Goal: Browse casually

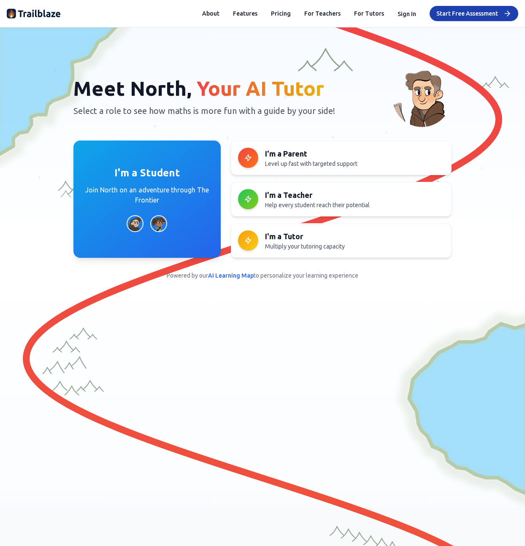
scroll to position [21, 0]
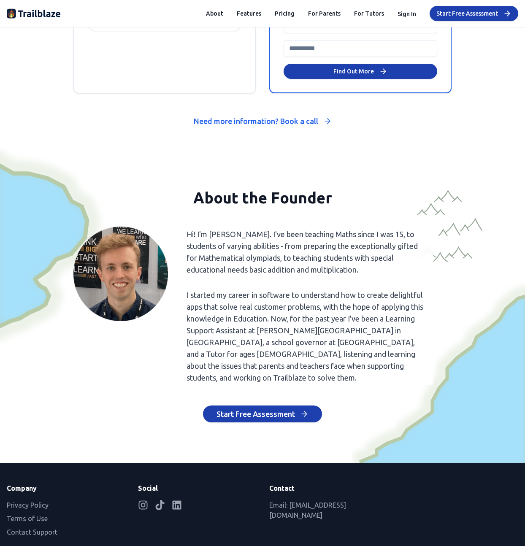
scroll to position [3819, 0]
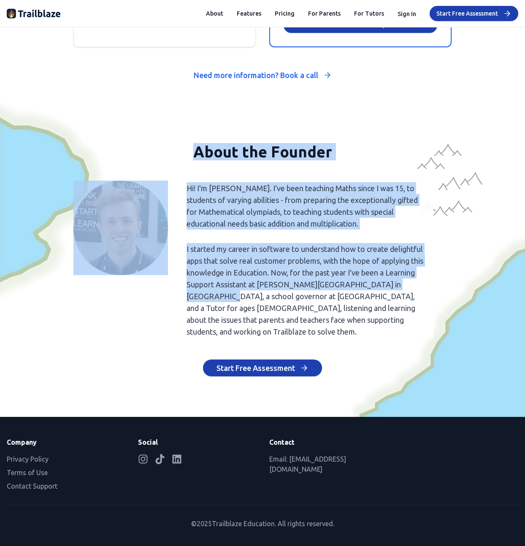
drag, startPoint x: 209, startPoint y: 289, endPoint x: -34, endPoint y: 100, distance: 307.6
click at [0, 100] on html "We value your privacy We use cookies to enhance your browsing experience, serve…" at bounding box center [262, 273] width 525 height 546
click at [204, 269] on p "I started my career in software to understand how to create delightful apps tha…" at bounding box center [307, 290] width 252 height 98
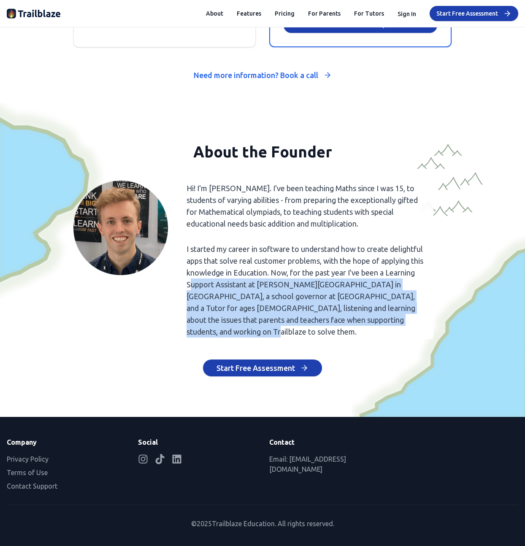
drag, startPoint x: 291, startPoint y: 323, endPoint x: 224, endPoint y: 278, distance: 80.9
click at [218, 275] on p "I started my career in software to understand how to create delightful apps tha…" at bounding box center [307, 290] width 252 height 98
click at [252, 304] on p "I started my career in software to understand how to create delightful apps tha…" at bounding box center [307, 290] width 252 height 98
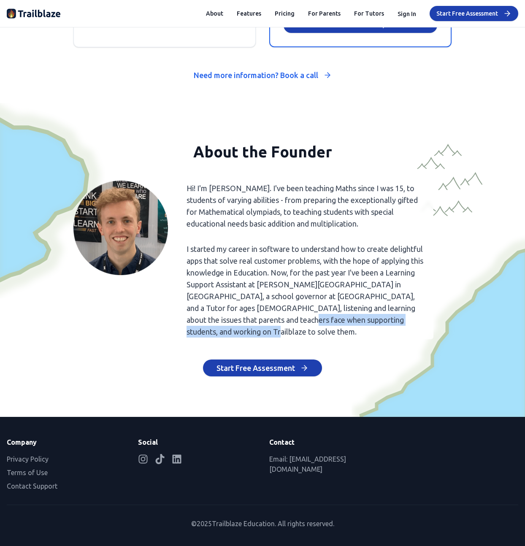
drag, startPoint x: 269, startPoint y: 326, endPoint x: 253, endPoint y: 312, distance: 20.9
click at [253, 312] on p "I started my career in software to understand how to create delightful apps tha…" at bounding box center [307, 290] width 252 height 98
click at [255, 315] on p "I started my career in software to understand how to create delightful apps tha…" at bounding box center [307, 290] width 252 height 98
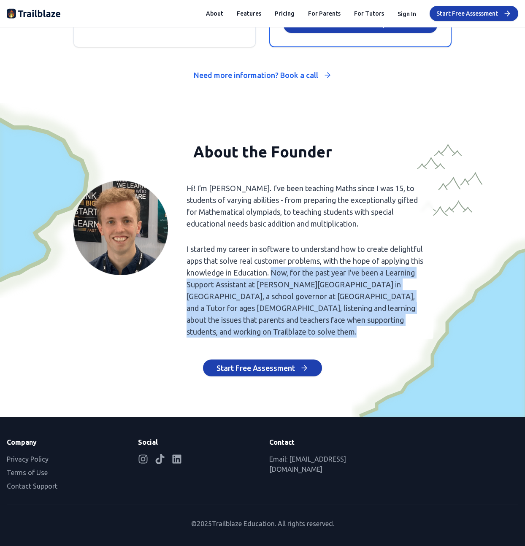
drag, startPoint x: 285, startPoint y: 268, endPoint x: 319, endPoint y: 339, distance: 78.1
click at [319, 339] on div "About the Founder Hi! I'm [PERSON_NAME]. I've been teaching Maths since I was 1…" at bounding box center [262, 259] width 378 height 233
click at [318, 326] on p "I started my career in software to understand how to create delightful apps tha…" at bounding box center [307, 290] width 252 height 98
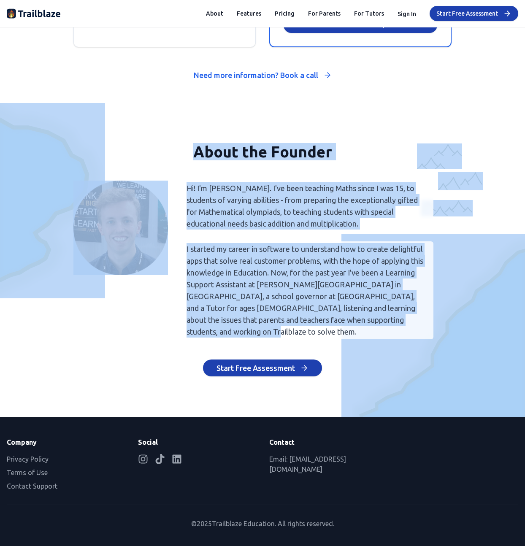
drag, startPoint x: 186, startPoint y: 300, endPoint x: 170, endPoint y: 123, distance: 178.3
click at [170, 123] on section "About the Founder Hi! I'm [PERSON_NAME]. I've been teaching Maths since I was 1…" at bounding box center [262, 260] width 525 height 314
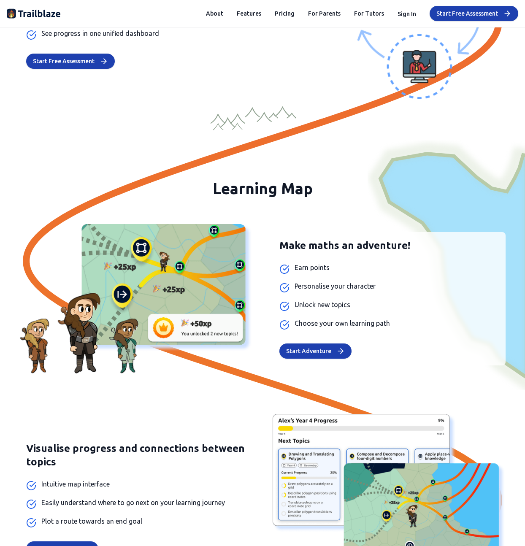
scroll to position [0, 0]
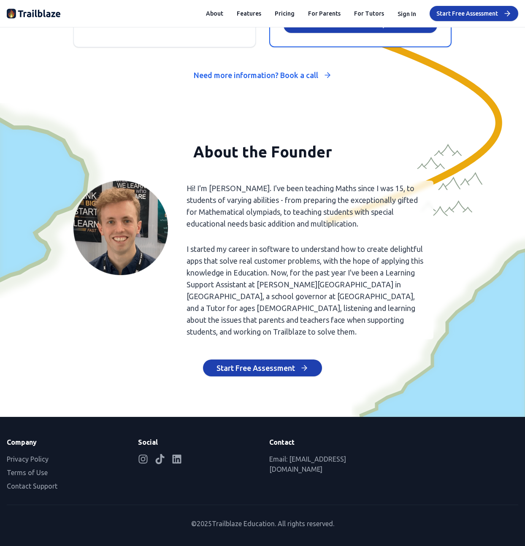
click at [338, 271] on p "I started my career in software to understand how to create delightful apps tha…" at bounding box center [307, 290] width 252 height 98
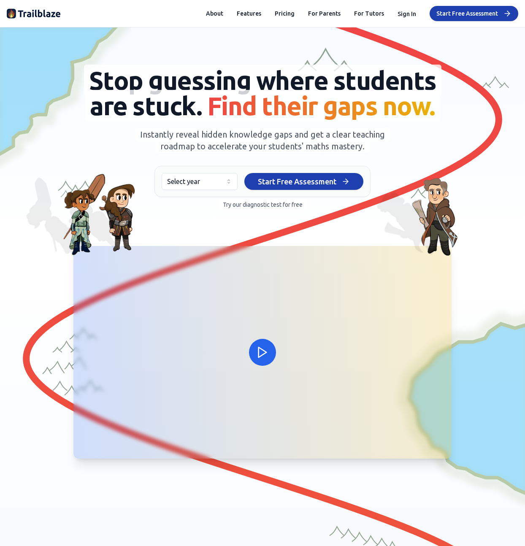
click at [436, 139] on div "Stop guessing where students are stuck. Find their gaps now. Instantly reveal h…" at bounding box center [262, 138] width 498 height 141
